Goal: Find specific page/section: Find specific page/section

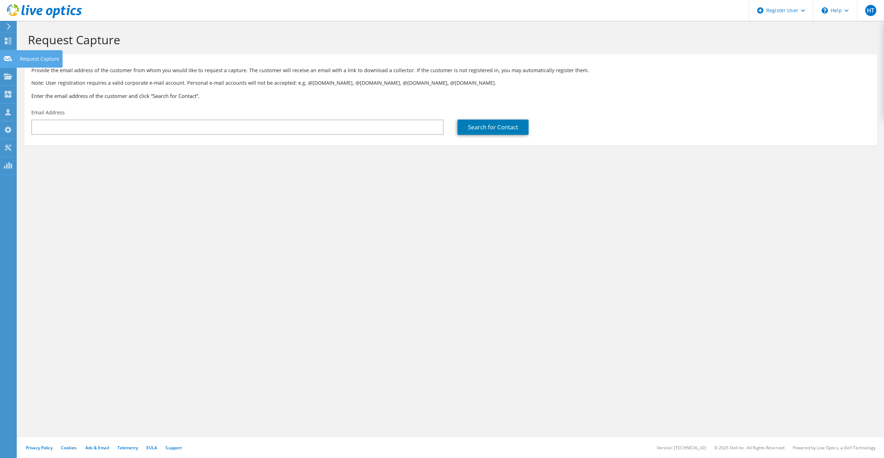
click at [8, 60] on use at bounding box center [8, 58] width 8 height 5
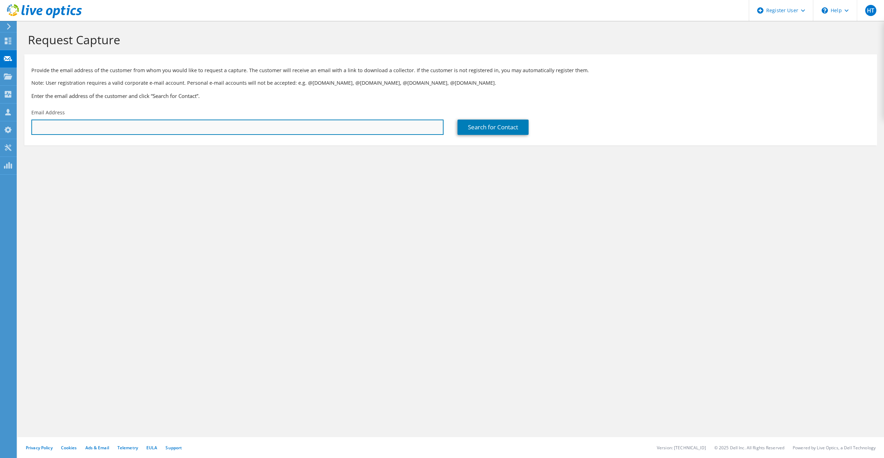
click at [94, 127] on input "text" at bounding box center [237, 126] width 412 height 15
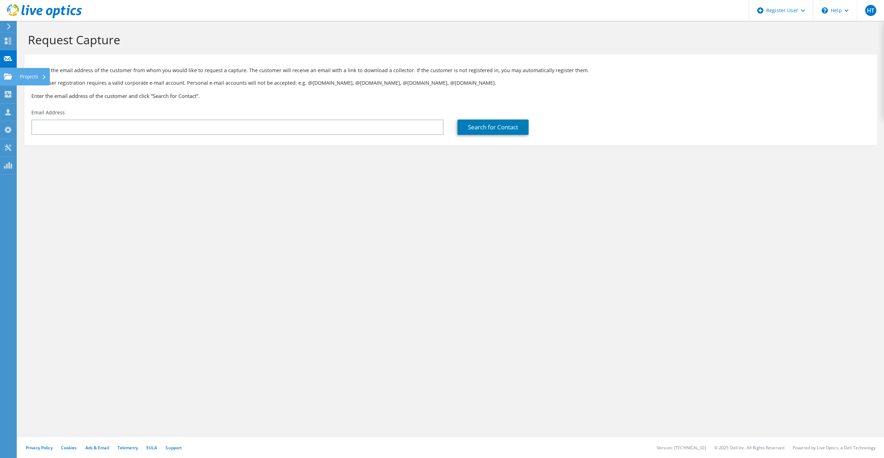
click at [9, 76] on use at bounding box center [8, 76] width 8 height 6
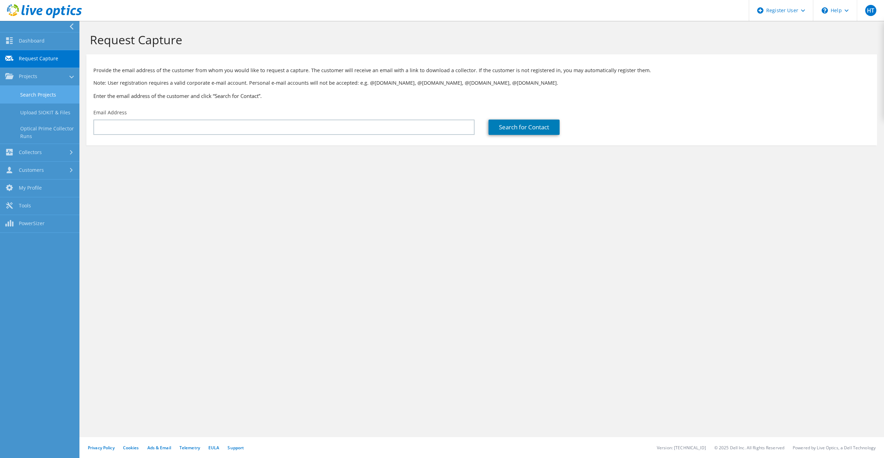
click at [39, 97] on link "Search Projects" at bounding box center [39, 95] width 79 height 18
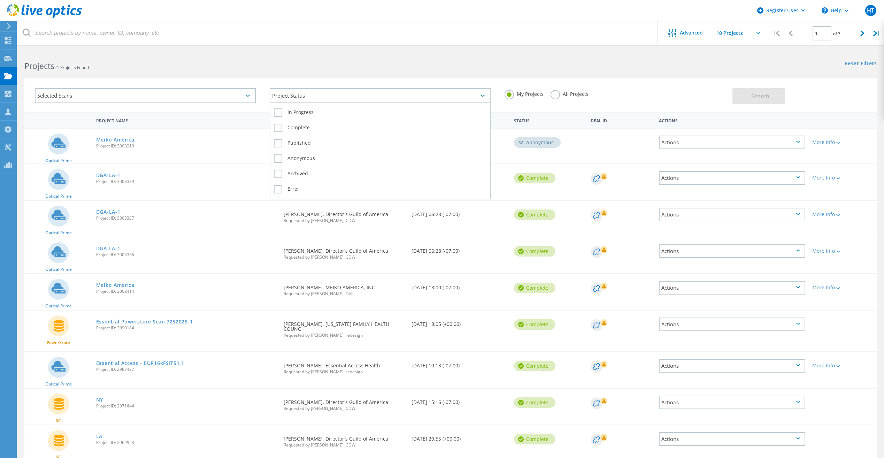
click at [332, 95] on div "Project Status" at bounding box center [380, 95] width 221 height 15
click at [383, 55] on div "Projects 21 Projects Found" at bounding box center [233, 59] width 433 height 18
click at [228, 93] on div "Selected Scans" at bounding box center [145, 95] width 221 height 15
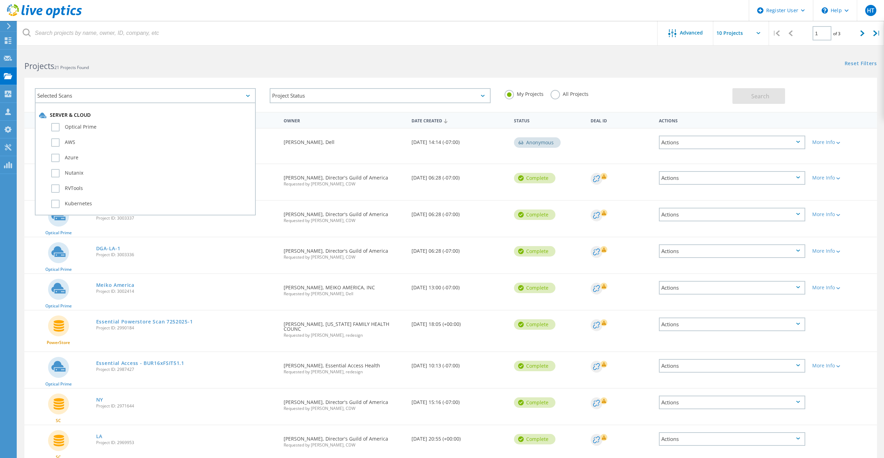
click at [240, 64] on h2 "Projects 21 Projects Found" at bounding box center [233, 65] width 419 height 11
click at [751, 41] on input "text" at bounding box center [748, 33] width 70 height 24
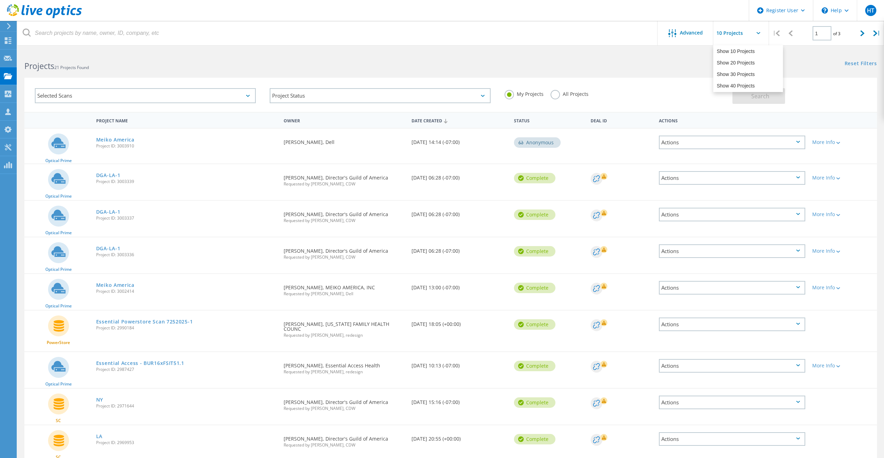
click at [635, 71] on div "Selected Scans Project Status In Progress Complete Published Anonymous Archived…" at bounding box center [450, 90] width 866 height 43
click at [862, 37] on div at bounding box center [862, 33] width 14 height 25
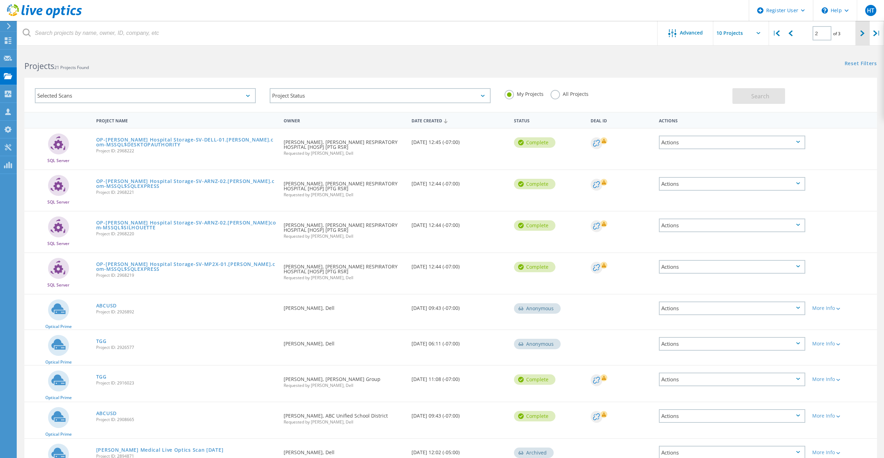
click at [862, 37] on div at bounding box center [862, 33] width 14 height 25
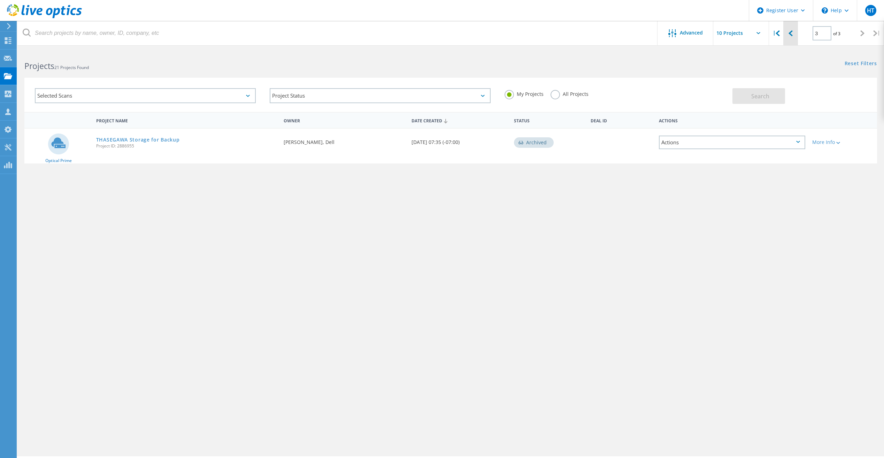
click at [791, 35] on icon at bounding box center [790, 33] width 4 height 6
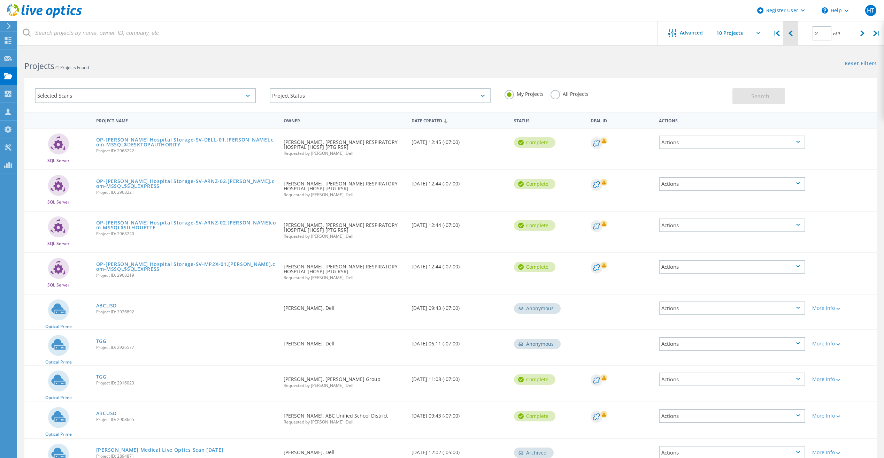
click at [791, 35] on icon at bounding box center [790, 33] width 4 height 6
type input "1"
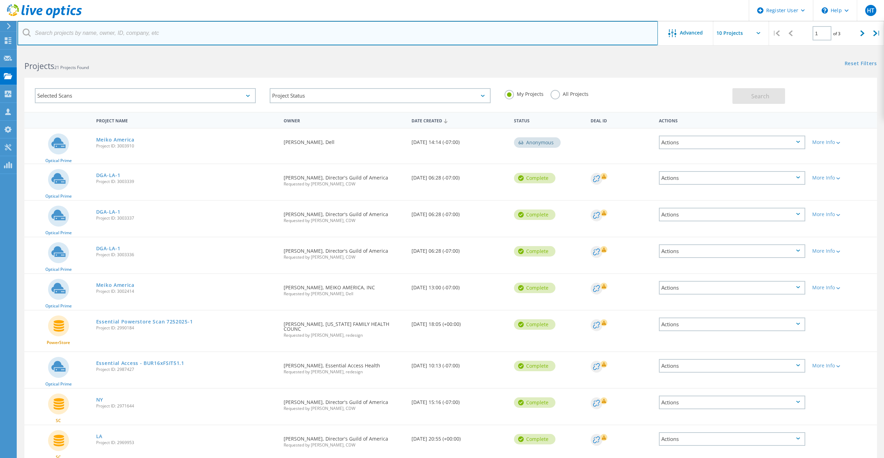
click at [98, 33] on input "text" at bounding box center [337, 33] width 640 height 24
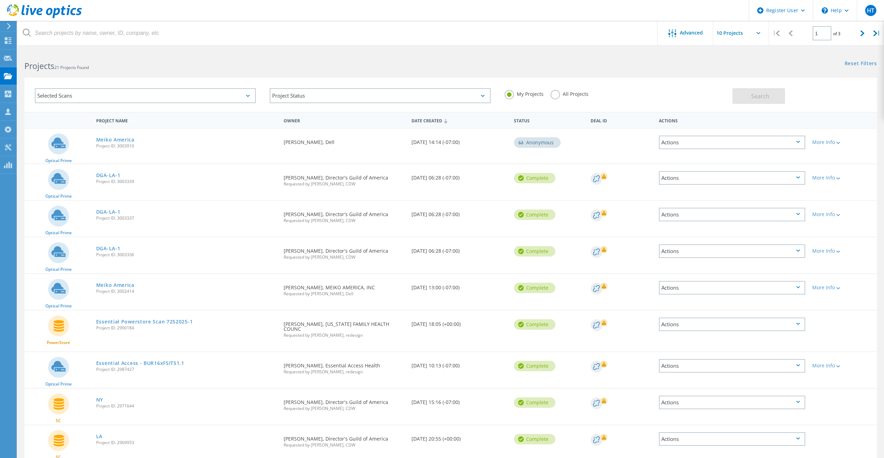
click at [217, 55] on div "Projects 21 Projects Found" at bounding box center [233, 59] width 433 height 18
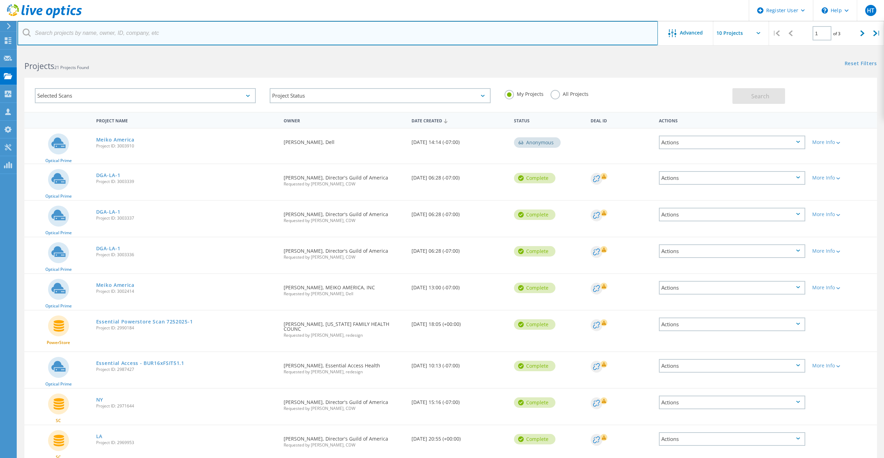
click at [111, 36] on input "text" at bounding box center [337, 33] width 640 height 24
paste input "kevin.h@digitalroominc.com"
type input "kevin.h@digitalroominc.com"
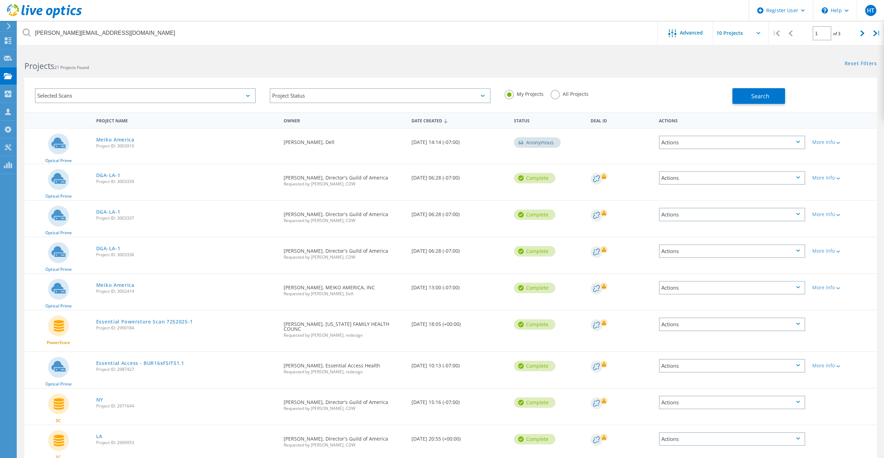
click at [27, 33] on icon at bounding box center [27, 33] width 8 height 8
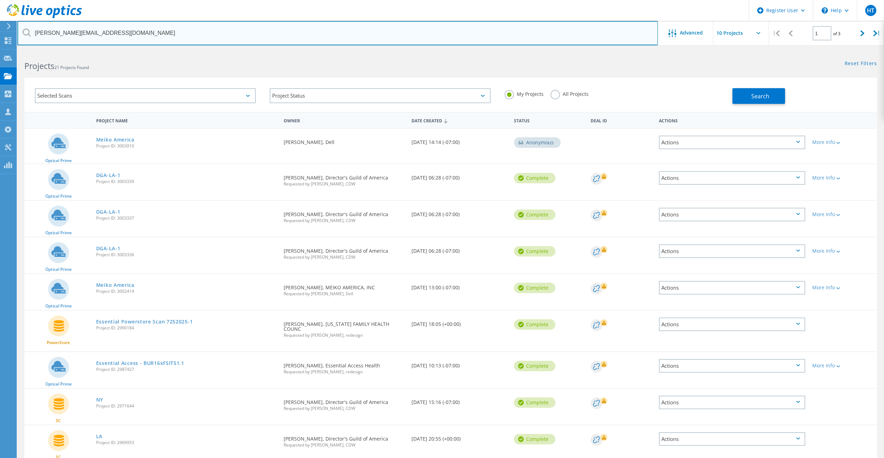
click at [129, 33] on input "kevin.h@digitalroominc.com" at bounding box center [337, 33] width 640 height 24
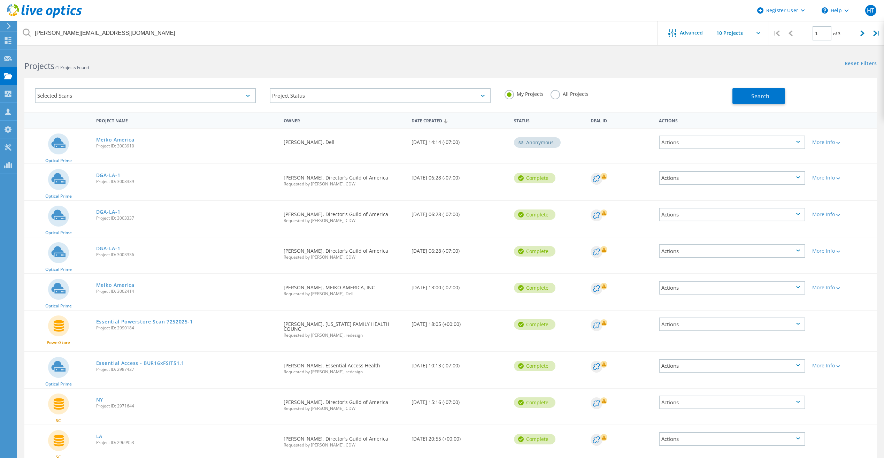
click at [549, 96] on div "My Projects All Projects" at bounding box center [614, 94] width 235 height 26
click at [555, 95] on label "All Projects" at bounding box center [569, 93] width 38 height 7
click at [0, 0] on input "All Projects" at bounding box center [0, 0] width 0 height 0
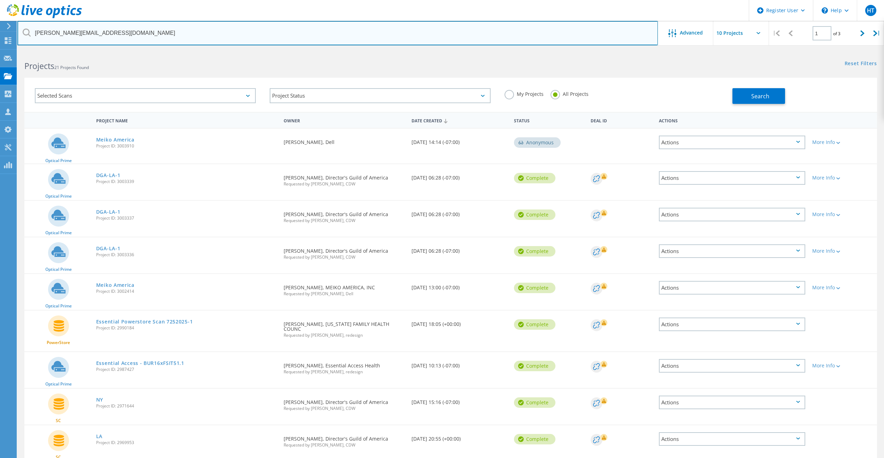
click at [158, 36] on input "kevin.h@digitalroominc.com" at bounding box center [337, 33] width 640 height 24
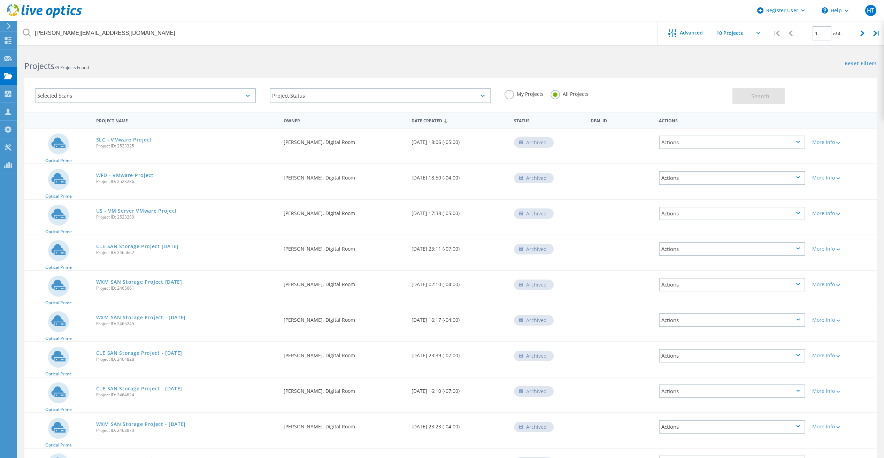
click at [28, 33] on icon at bounding box center [27, 33] width 8 height 8
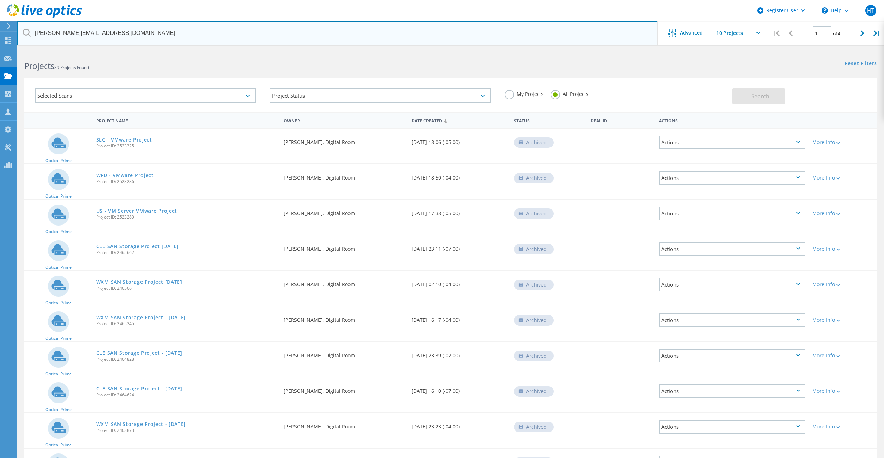
click at [433, 37] on input "kevin.h@digitalroominc.com" at bounding box center [337, 33] width 640 height 24
click at [433, 36] on input "kevin.h@digitalroominc.com" at bounding box center [337, 33] width 640 height 24
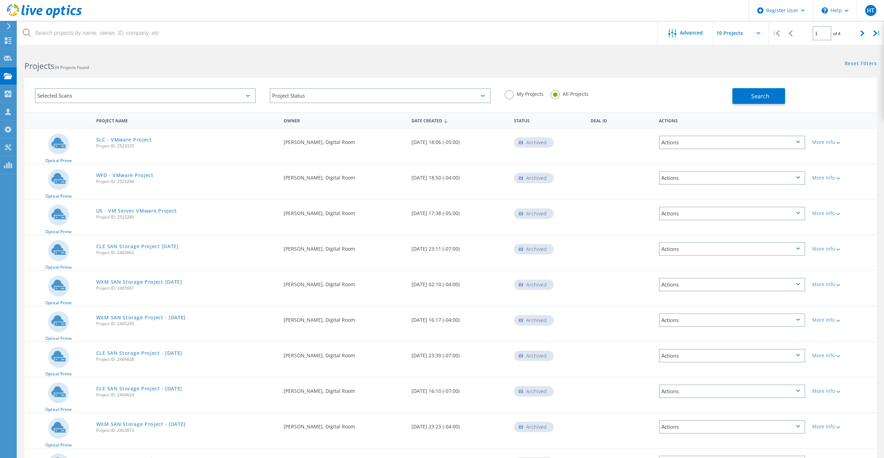
click at [284, 54] on div "Projects 39 Projects Found" at bounding box center [233, 59] width 433 height 18
click at [282, 10] on header "Register User \n Help Explore Helpful Articles Contact Support HT Dell User Har…" at bounding box center [442, 10] width 884 height 21
